Goal: Answer question/provide support

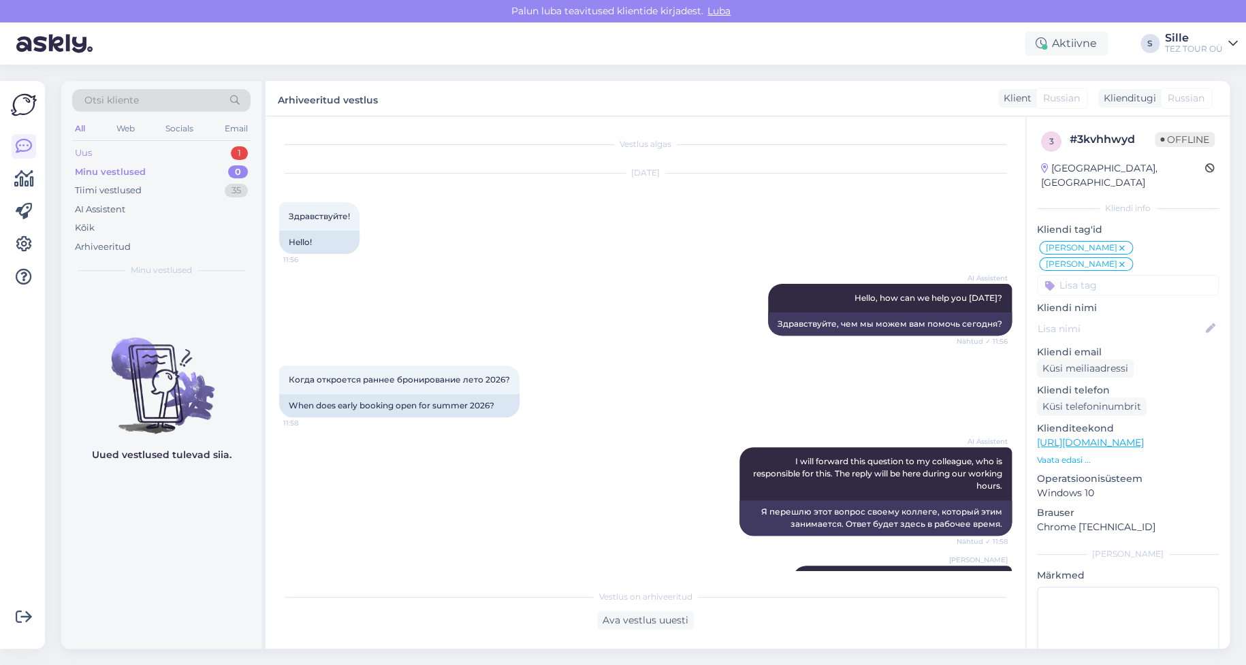
click at [114, 150] on div "Uus 1" at bounding box center [161, 153] width 178 height 19
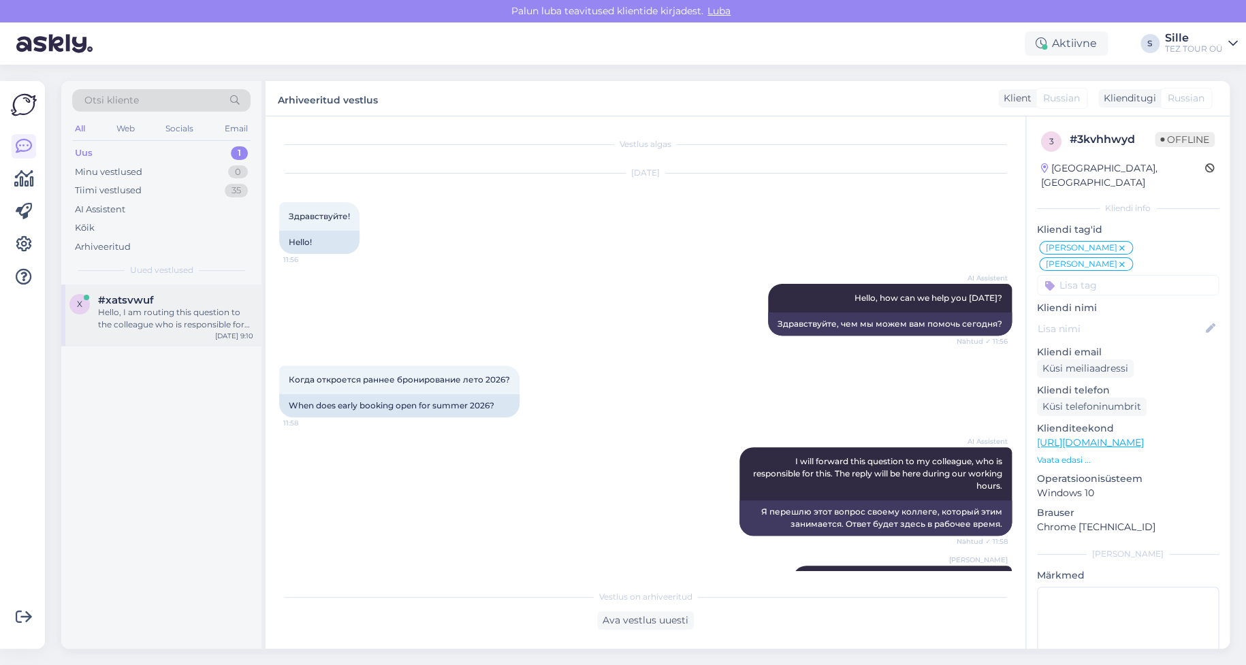
click at [151, 326] on div "Hello, I am routing this question to the colleague who is responsible for this …" at bounding box center [175, 318] width 155 height 25
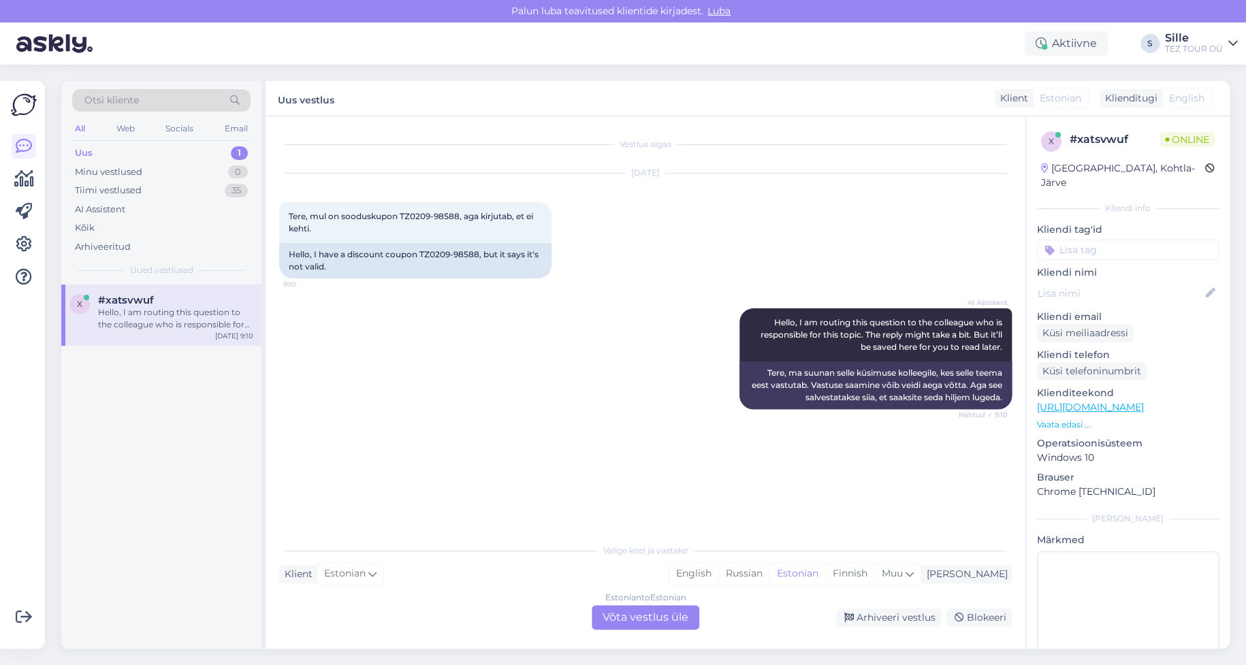
click at [622, 616] on div "Estonian to Estonian Võta vestlus üle" at bounding box center [646, 617] width 108 height 25
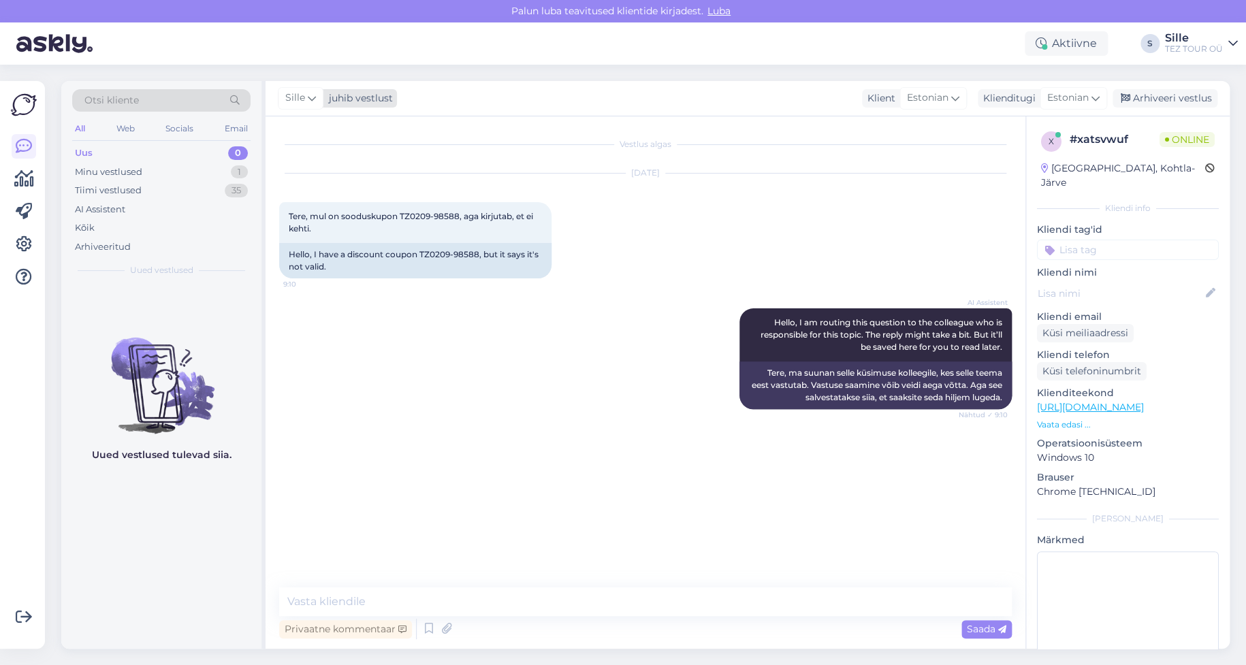
click at [308, 99] on icon at bounding box center [312, 98] width 8 height 15
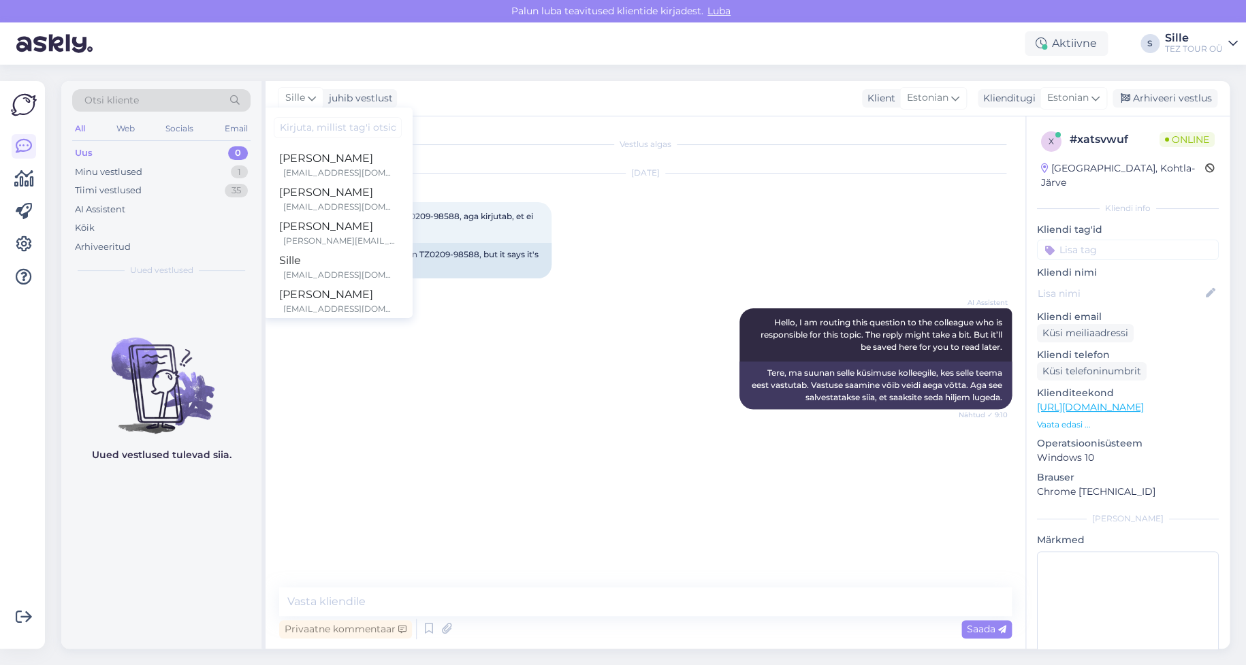
scroll to position [136, 0]
click at [317, 226] on div "Marika" at bounding box center [337, 227] width 117 height 16
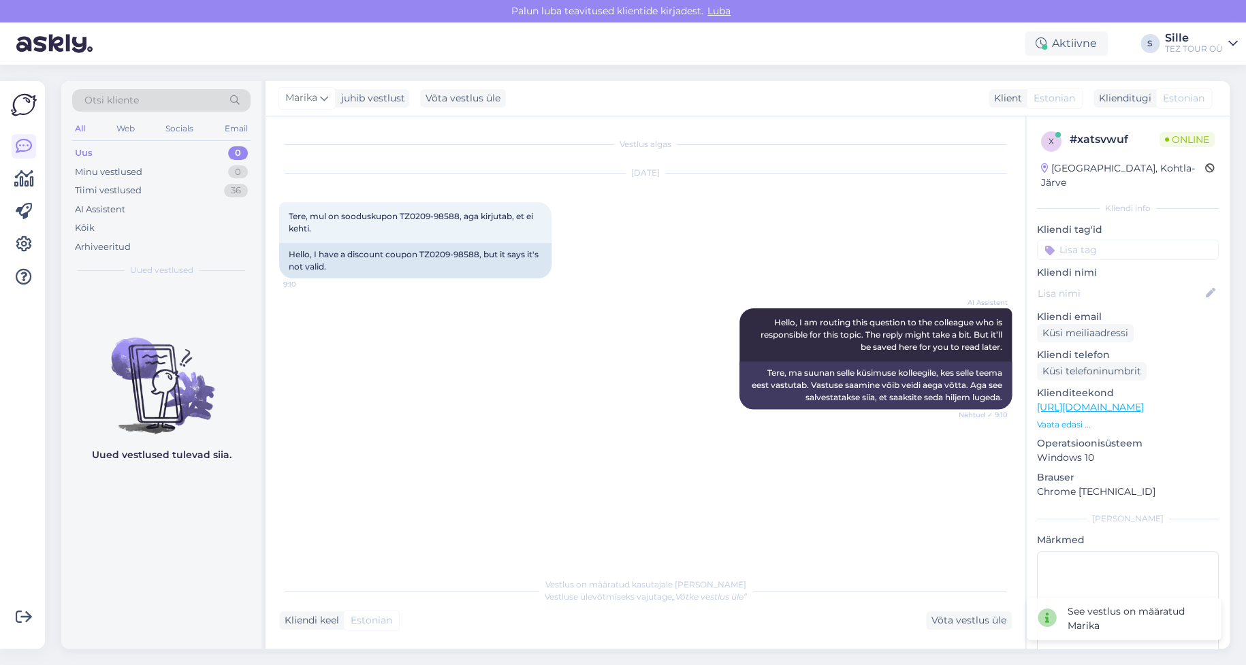
click at [1078, 240] on input at bounding box center [1128, 250] width 182 height 20
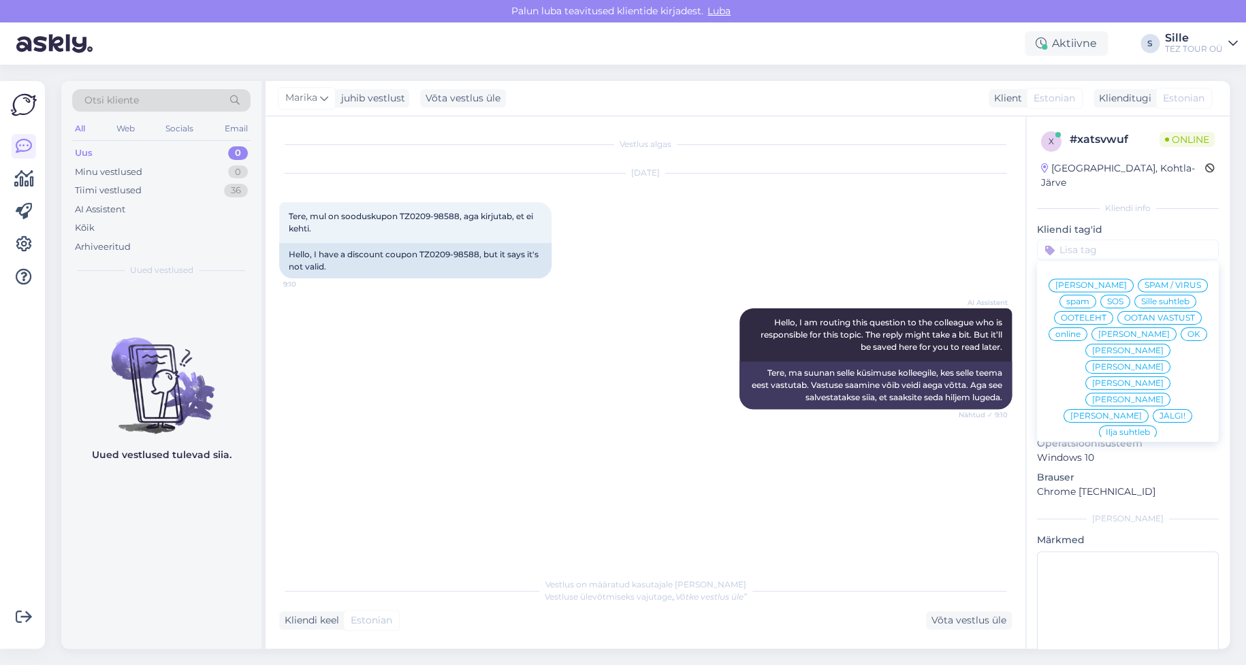
click at [1081, 330] on span "online" at bounding box center [1068, 334] width 25 height 8
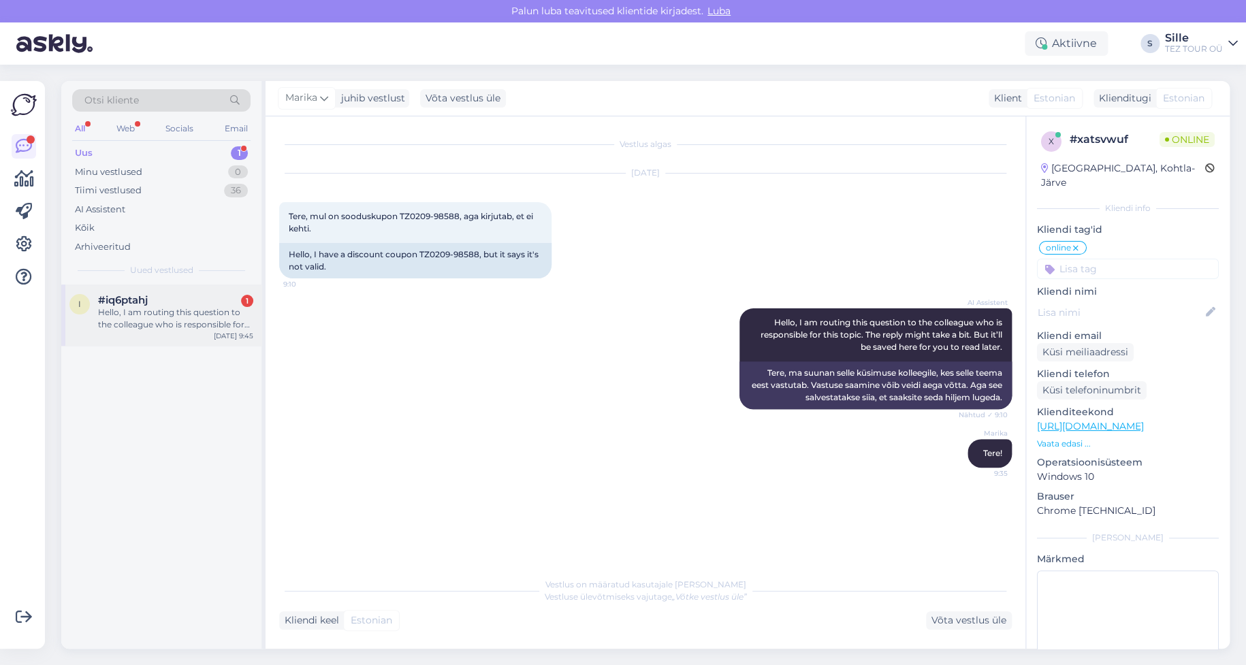
click at [155, 323] on div "Hello, I am routing this question to the colleague who is responsible for this …" at bounding box center [175, 318] width 155 height 25
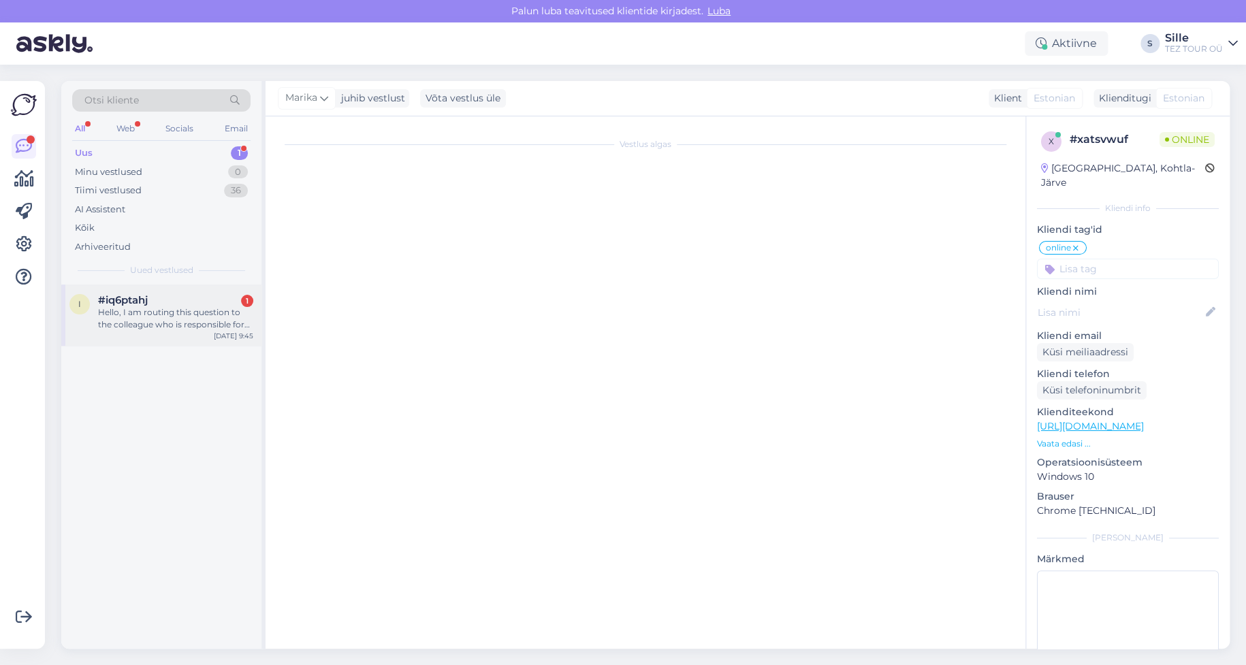
scroll to position [10, 0]
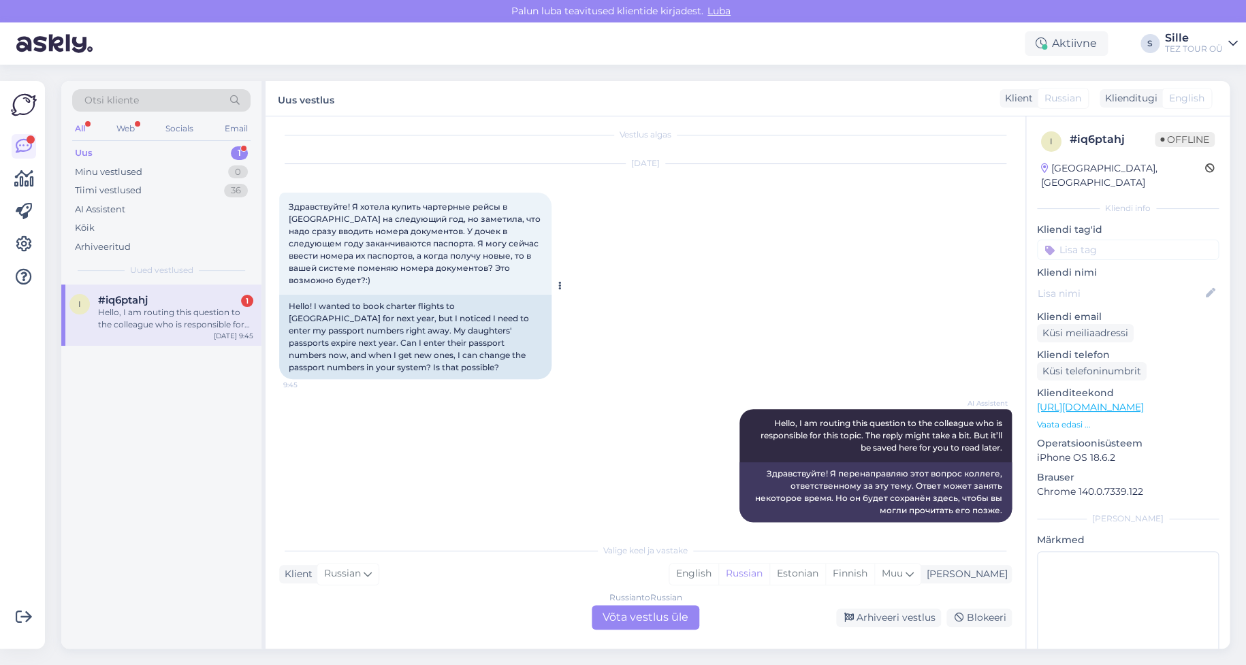
click at [357, 260] on div "Здравствуйте! Я хотела купить чартерные рейсы в [GEOGRAPHIC_DATA] на следующий …" at bounding box center [415, 244] width 272 height 102
click at [385, 262] on div "Здравствуйте! Я хотела купить чартерные рейсы в [GEOGRAPHIC_DATA] на следующий …" at bounding box center [415, 244] width 272 height 102
click at [407, 257] on span "Здравствуйте! Я хотела купить чартерные рейсы в [GEOGRAPHIC_DATA] на следующий …" at bounding box center [416, 244] width 254 height 84
click at [449, 254] on span "Здравствуйте! Я хотела купить чартерные рейсы в [GEOGRAPHIC_DATA] на следующий …" at bounding box center [416, 244] width 254 height 84
drag, startPoint x: 522, startPoint y: 253, endPoint x: 376, endPoint y: 283, distance: 149.6
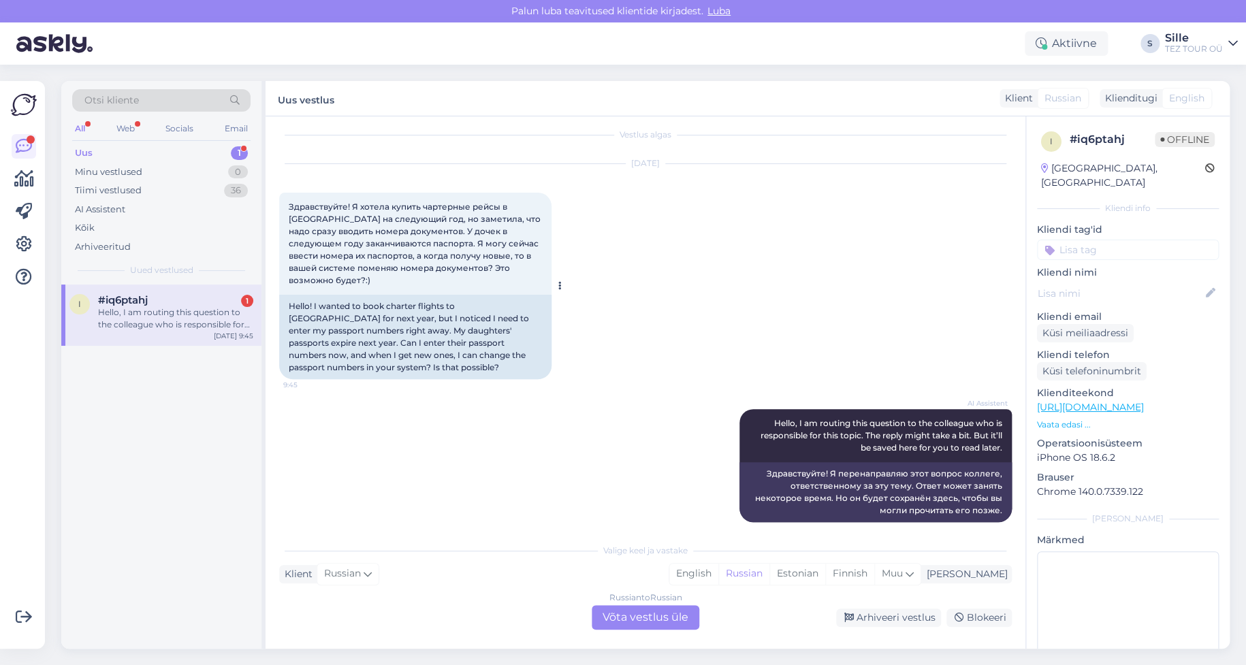
click at [522, 257] on div "Здравствуйте! Я хотела купить чартерные рейсы в [GEOGRAPHIC_DATA] на следующий …" at bounding box center [415, 244] width 272 height 102
click at [650, 619] on div "Russian to Russian Võta vestlus üle" at bounding box center [646, 617] width 108 height 25
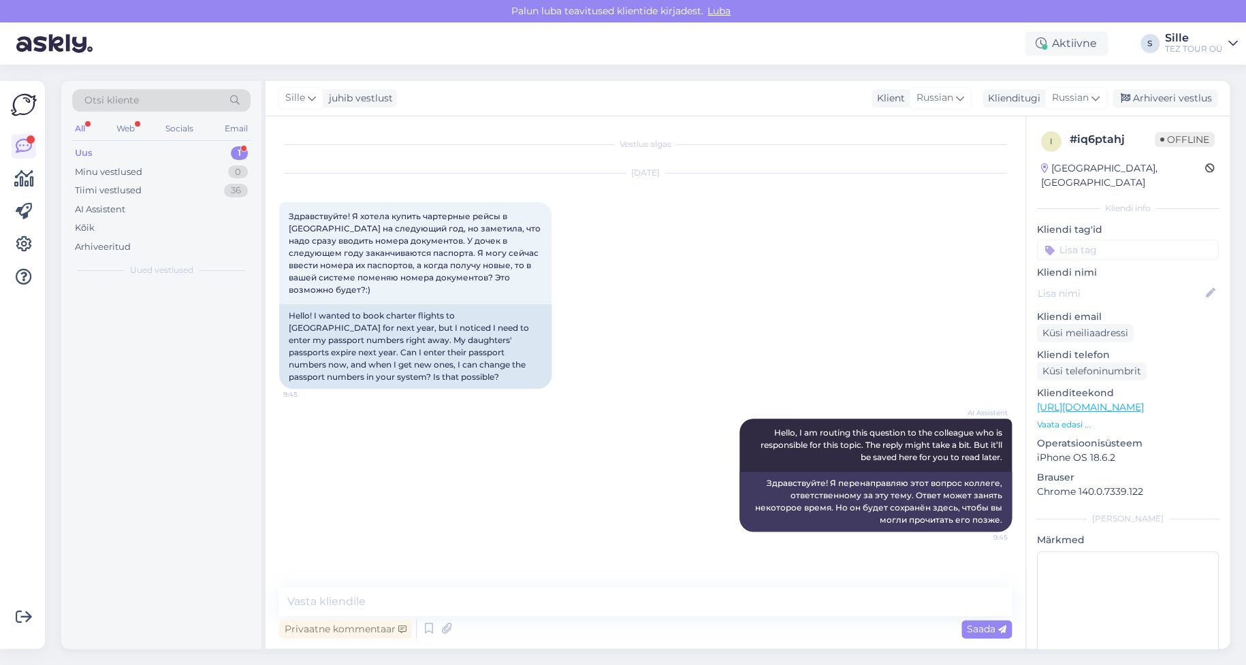
scroll to position [0, 0]
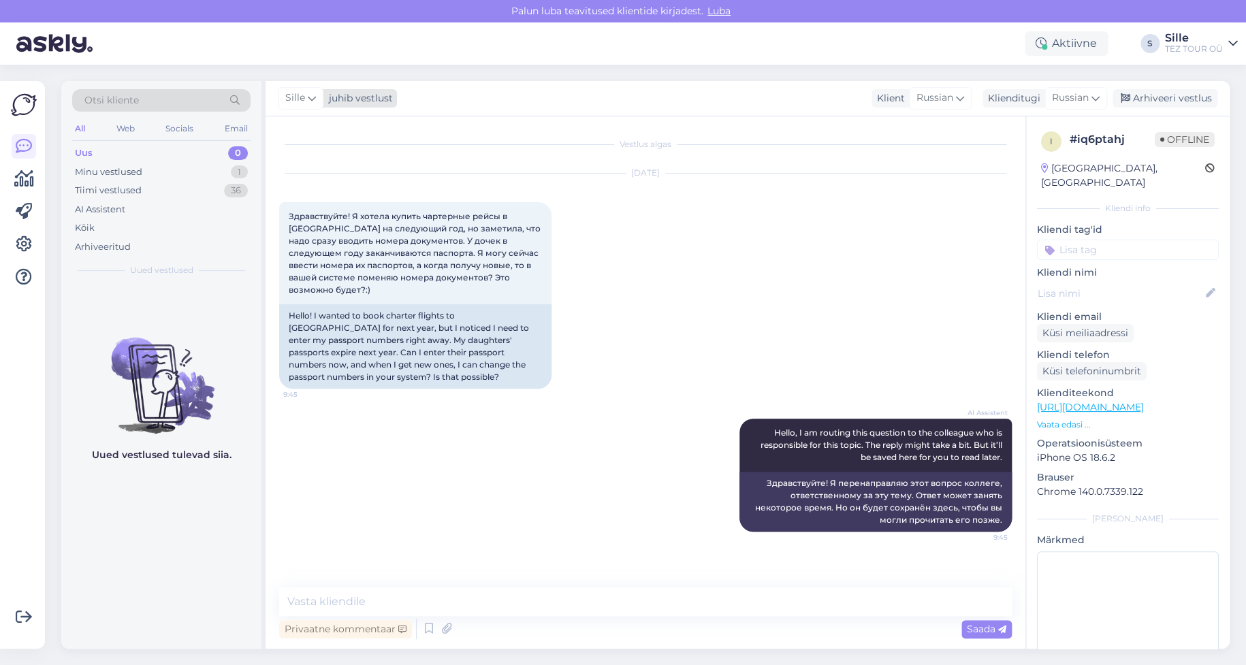
click at [309, 95] on icon at bounding box center [312, 98] width 8 height 15
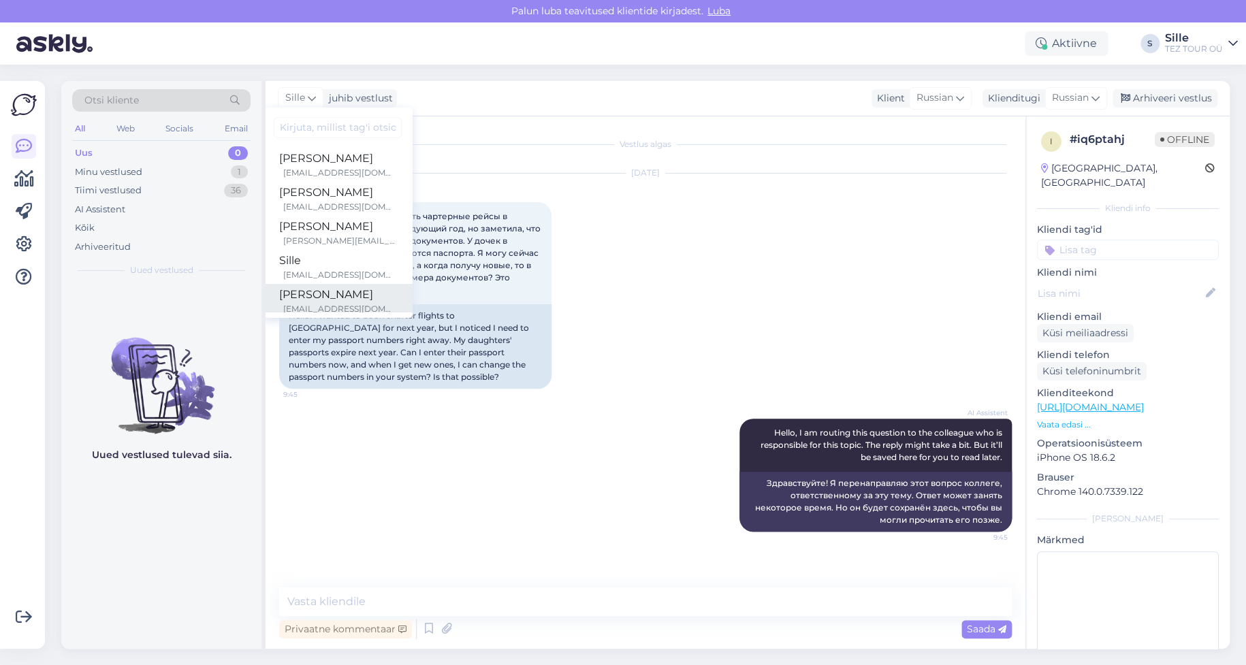
scroll to position [215, 0]
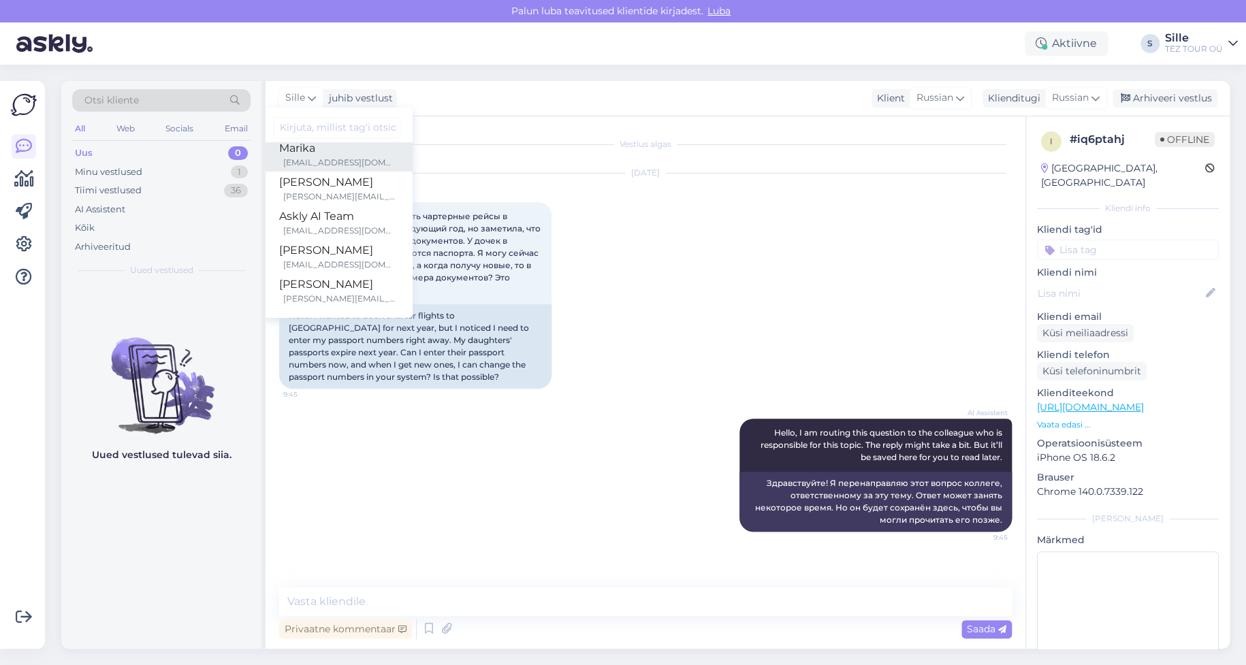
click at [313, 151] on div "Marika" at bounding box center [337, 148] width 117 height 16
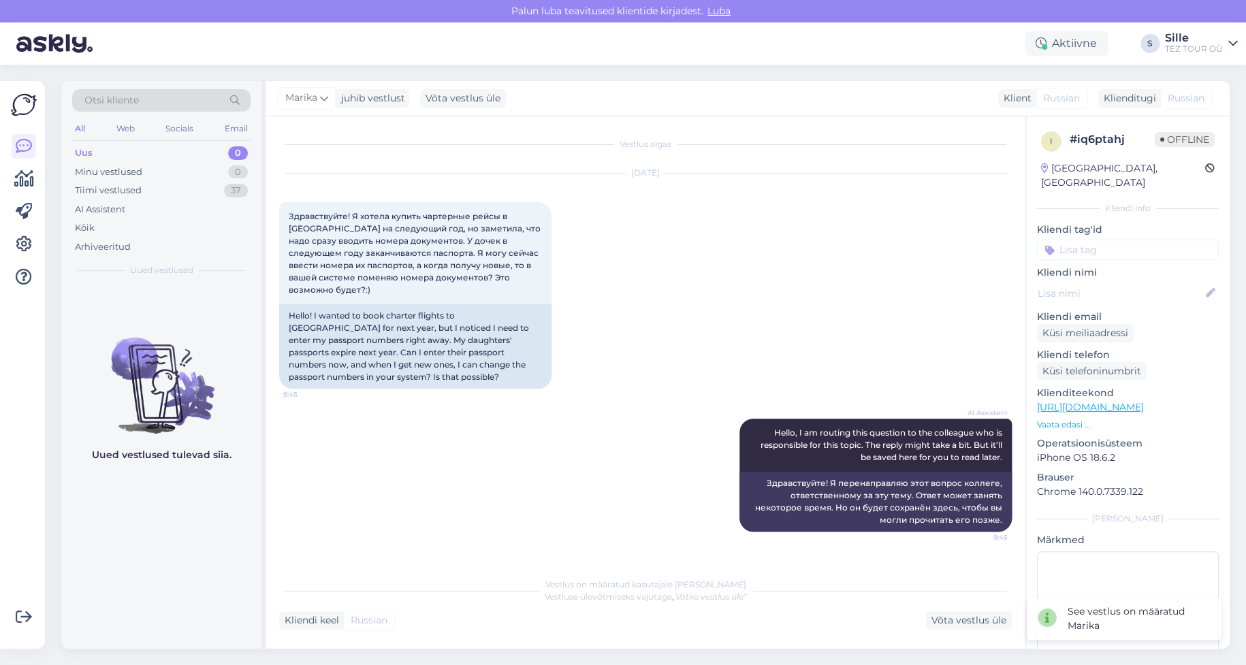
drag, startPoint x: 1072, startPoint y: 240, endPoint x: 1118, endPoint y: 276, distance: 58.7
click at [1073, 240] on input at bounding box center [1128, 250] width 182 height 20
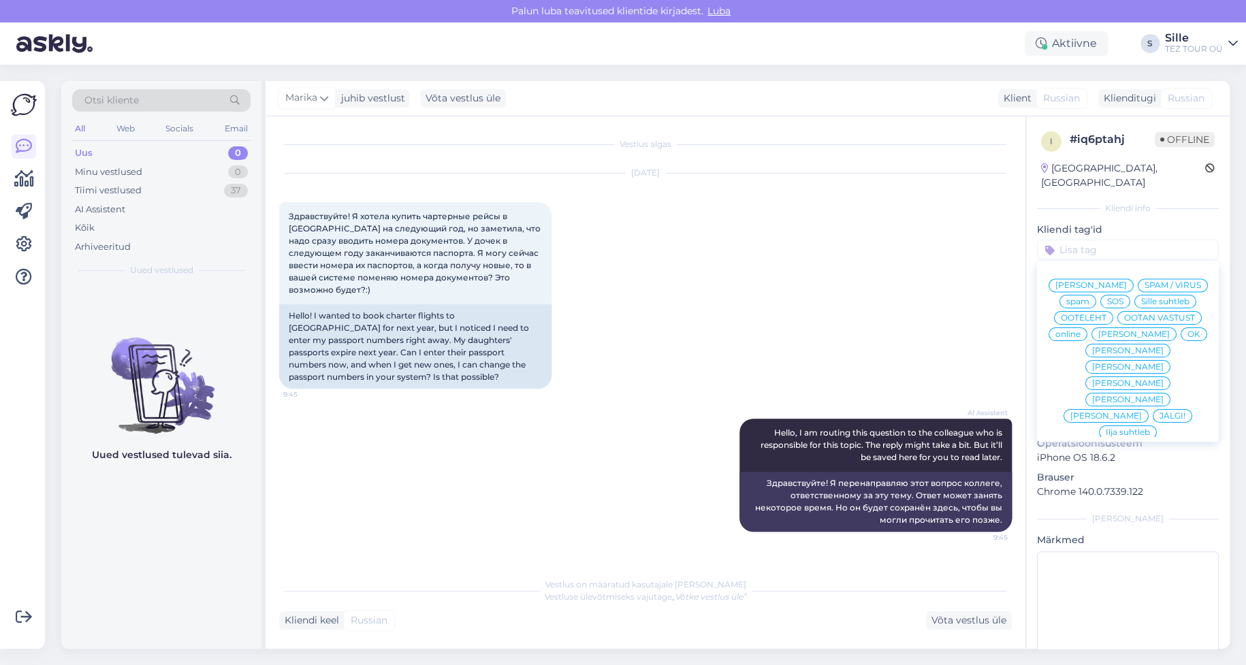
click at [1081, 330] on span "online" at bounding box center [1068, 334] width 25 height 8
